Goal: Navigation & Orientation: Go to known website

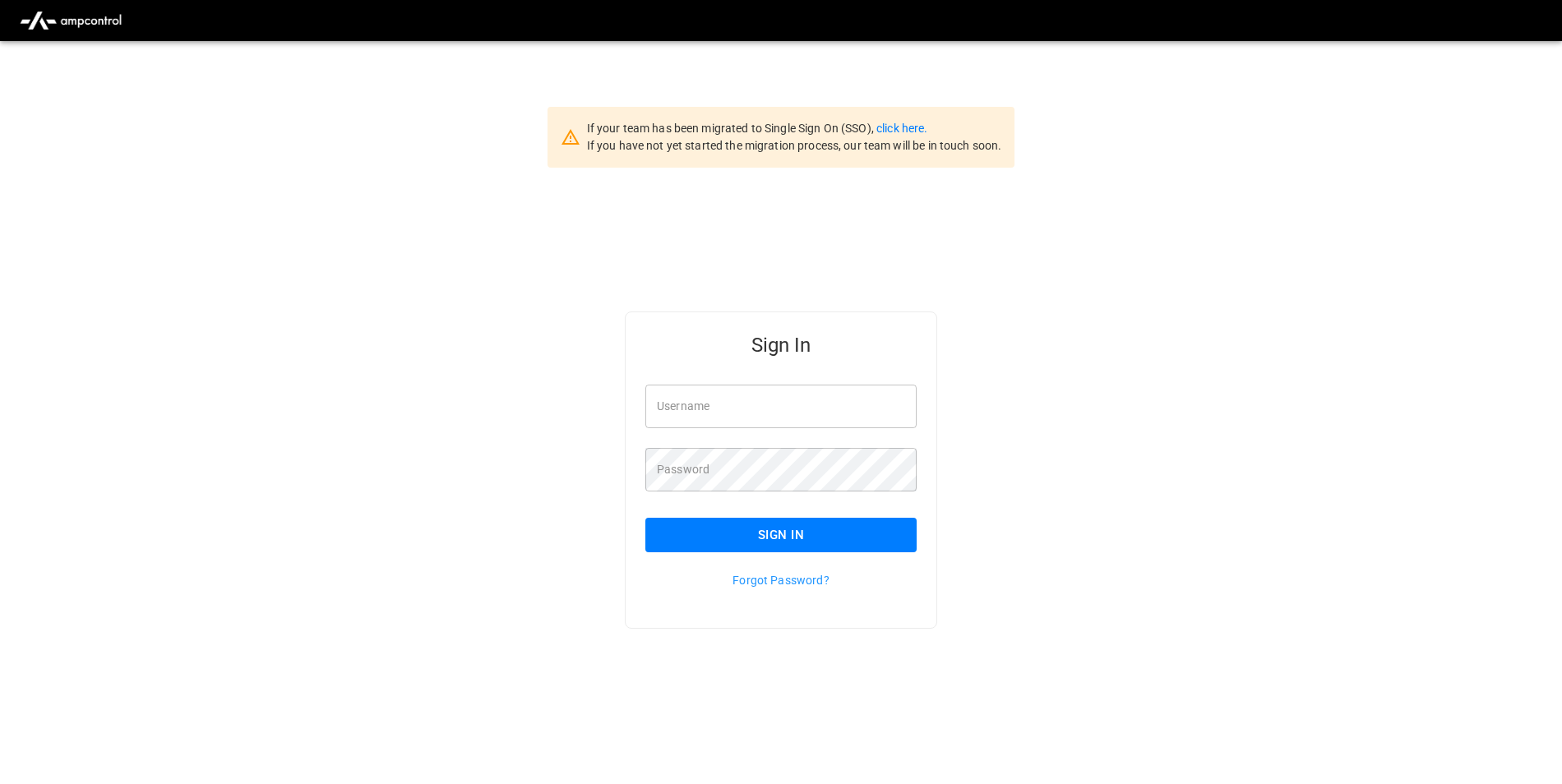
type input "**********"
click at [903, 129] on link "click here." at bounding box center [901, 128] width 51 height 13
type input "**********"
click at [902, 129] on link "click here." at bounding box center [901, 128] width 51 height 13
